Goal: Navigation & Orientation: Understand site structure

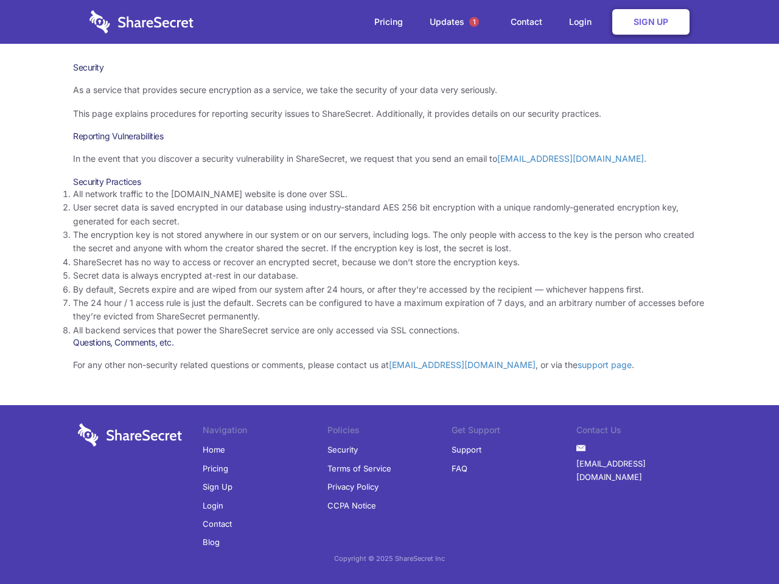
click at [389, 292] on li "By default, Secrets expire and are wiped from our system after 24 hours, or aft…" at bounding box center [389, 289] width 633 height 13
click at [474, 22] on span "1" at bounding box center [474, 22] width 10 height 10
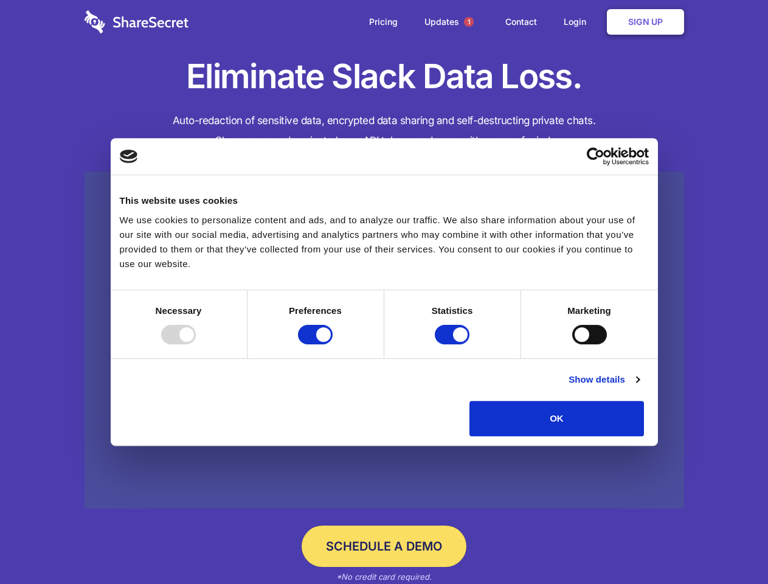
click at [196, 344] on div at bounding box center [178, 334] width 35 height 19
click at [333, 344] on input "Preferences" at bounding box center [315, 334] width 35 height 19
checkbox input "false"
click at [454, 344] on input "Statistics" at bounding box center [452, 334] width 35 height 19
checkbox input "false"
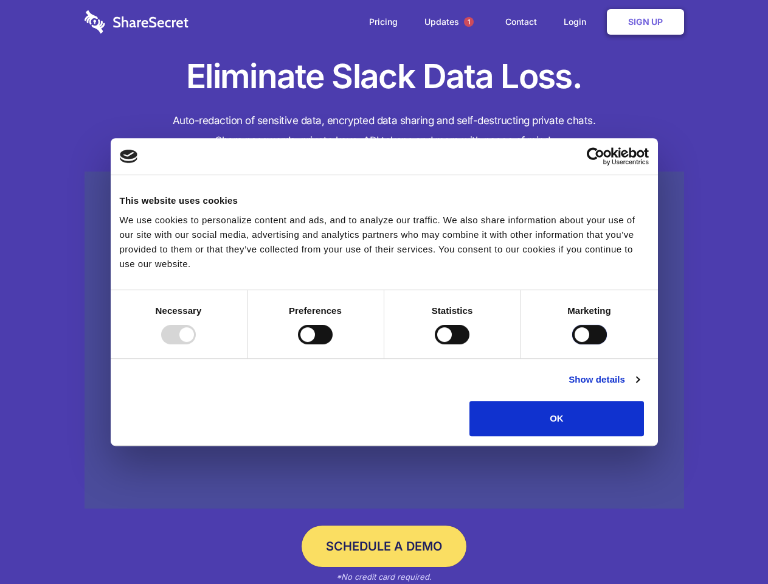
click at [572, 344] on input "Marketing" at bounding box center [589, 334] width 35 height 19
checkbox input "true"
click at [639, 387] on link "Show details" at bounding box center [604, 379] width 71 height 15
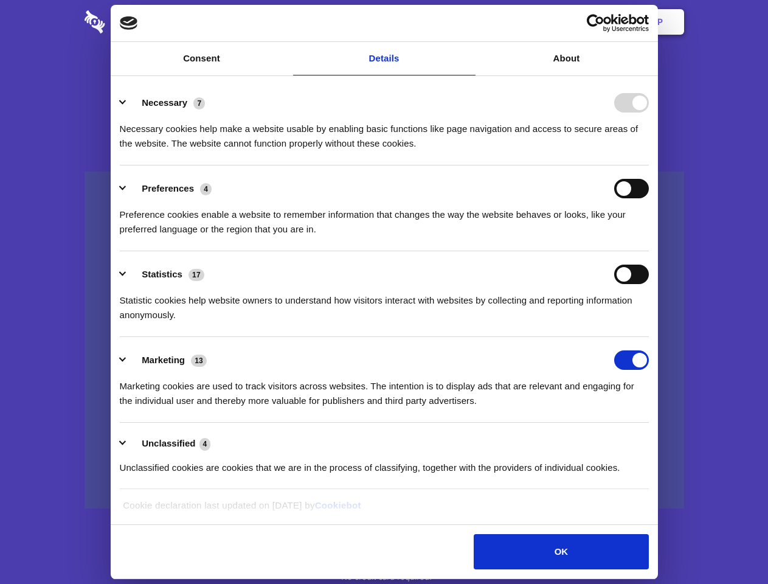
click at [649, 165] on li "Necessary 7 Necessary cookies help make a website usable by enabling basic func…" at bounding box center [384, 123] width 529 height 86
click at [468, 22] on span "1" at bounding box center [469, 22] width 10 height 10
